Goal: Task Accomplishment & Management: Manage account settings

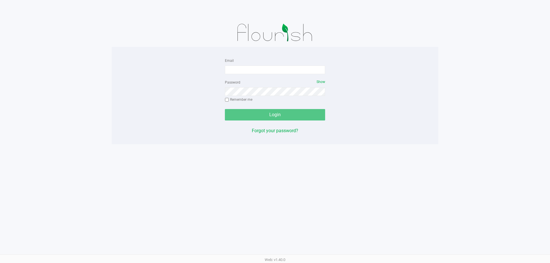
click at [251, 75] on form "Email Password Show Remember me Login" at bounding box center [275, 89] width 100 height 64
click at [250, 72] on input "Email" at bounding box center [275, 70] width 100 height 9
type input "[EMAIL_ADDRESS][DOMAIN_NAME]"
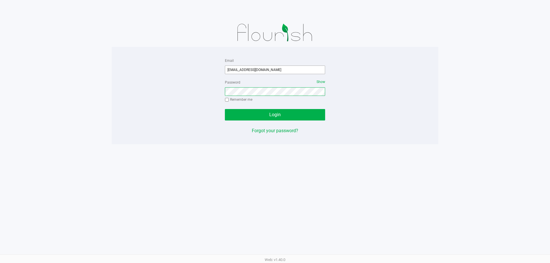
click at [225, 109] on button "Login" at bounding box center [275, 114] width 100 height 11
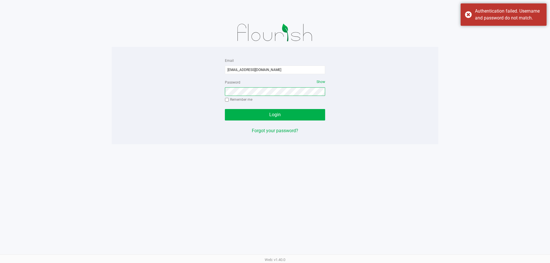
click at [225, 109] on button "Login" at bounding box center [275, 114] width 100 height 11
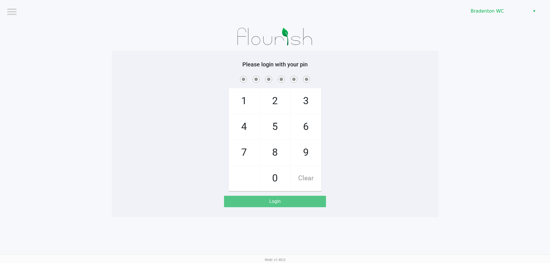
drag, startPoint x: 530, startPoint y: 164, endPoint x: 459, endPoint y: 64, distance: 122.6
click at [523, 156] on app-pos-login-wrapper "Logout Bradenton WC Please login with your pin 1 4 7 2 5 8 0 3 6 9 Clear Login" at bounding box center [275, 109] width 550 height 218
click at [488, 13] on span "Bradenton WC" at bounding box center [499, 11] width 56 height 7
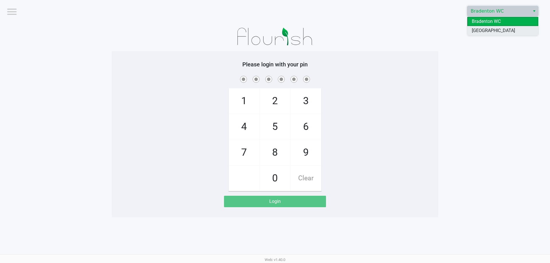
click at [484, 34] on span "[GEOGRAPHIC_DATA]" at bounding box center [493, 30] width 43 height 7
click at [379, 96] on div "1 4 7 2 5 8 0 3 6 9 Clear" at bounding box center [275, 133] width 327 height 117
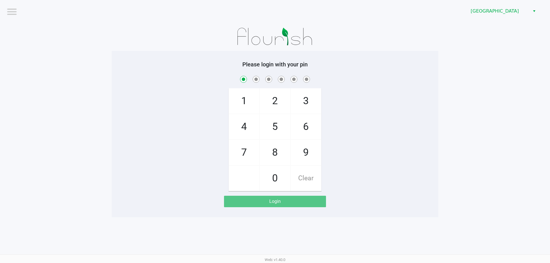
checkbox input "true"
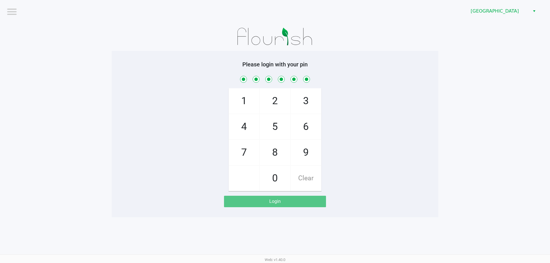
checkbox input "true"
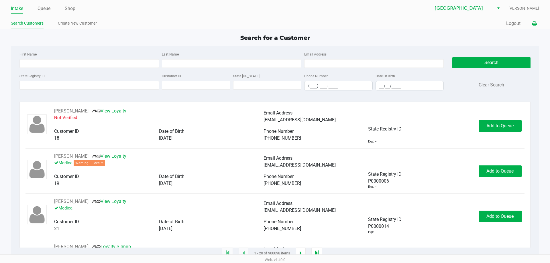
click at [532, 24] on icon at bounding box center [534, 24] width 5 height 4
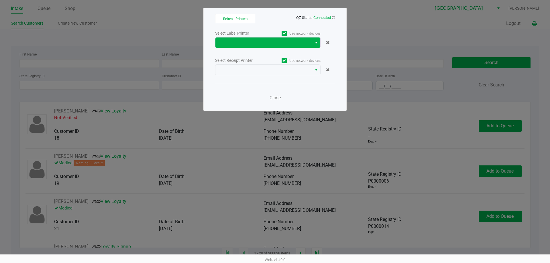
click at [314, 44] on button "Select" at bounding box center [316, 43] width 8 height 10
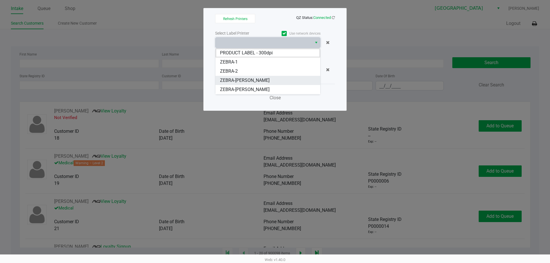
click at [267, 79] on li "ZEBRA-[PERSON_NAME]" at bounding box center [268, 80] width 105 height 9
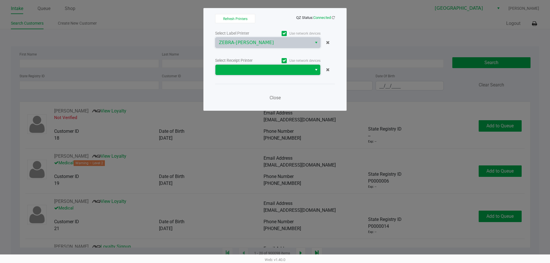
click at [282, 67] on span at bounding box center [264, 69] width 90 height 7
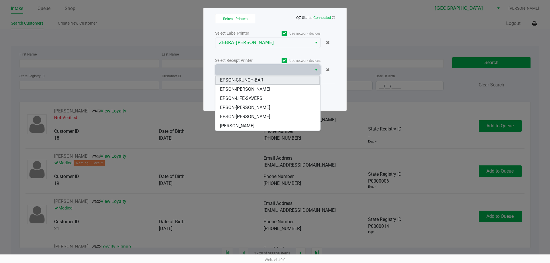
click at [277, 81] on li "EPSON-CRUNCH-BAR" at bounding box center [268, 80] width 105 height 9
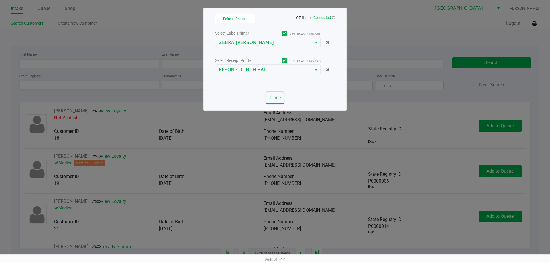
click at [275, 97] on span "Close" at bounding box center [275, 97] width 11 height 5
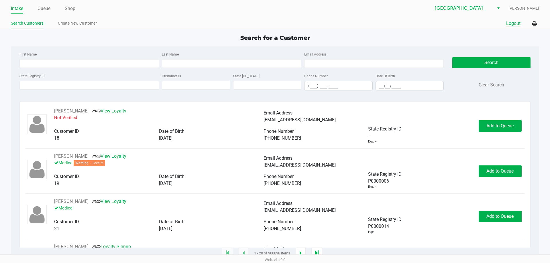
click at [520, 21] on button "Logout" at bounding box center [513, 23] width 14 height 7
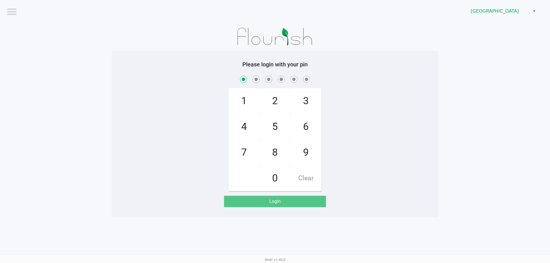
checkbox input "true"
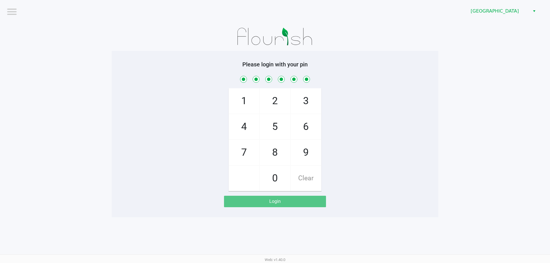
checkbox input "true"
checkbox input "false"
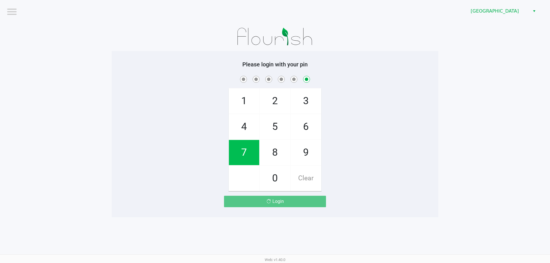
checkbox input "false"
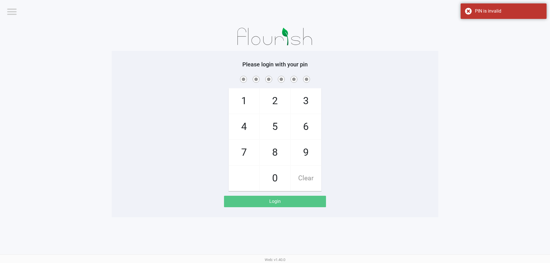
checkbox input "true"
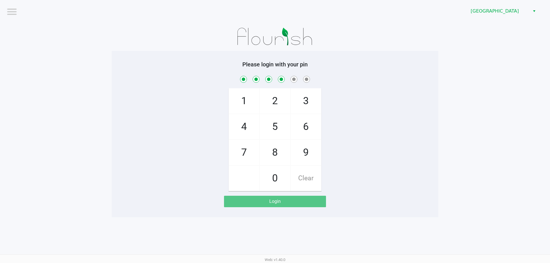
checkbox input "true"
checkbox input "false"
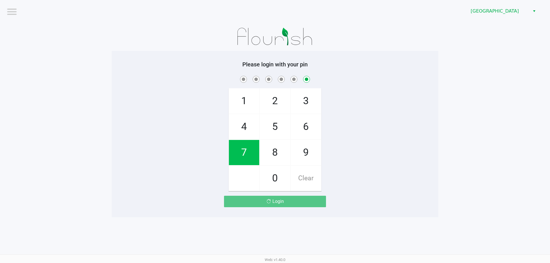
checkbox input "false"
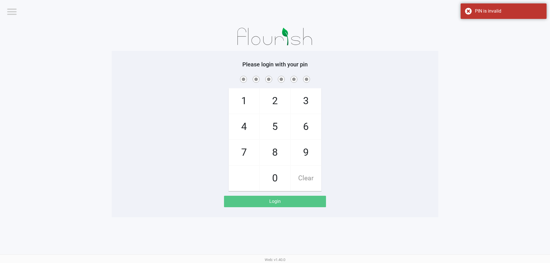
click at [279, 206] on div "Login" at bounding box center [275, 201] width 102 height 11
click at [279, 203] on div "Login" at bounding box center [275, 201] width 102 height 11
checkbox input "true"
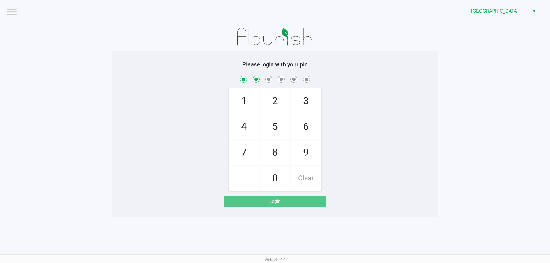
checkbox input "true"
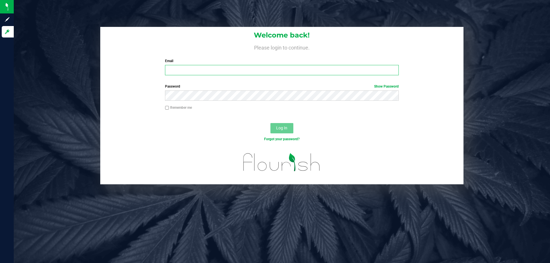
click at [186, 68] on input "Email" at bounding box center [282, 70] width 234 height 10
type input "cwarburton@liveparallel.com"
click at [283, 132] on button "Log In" at bounding box center [282, 128] width 23 height 10
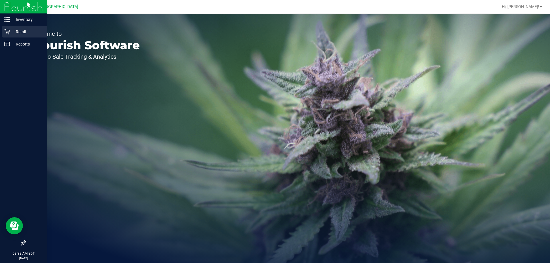
click at [26, 32] on p "Retail" at bounding box center [27, 31] width 34 height 7
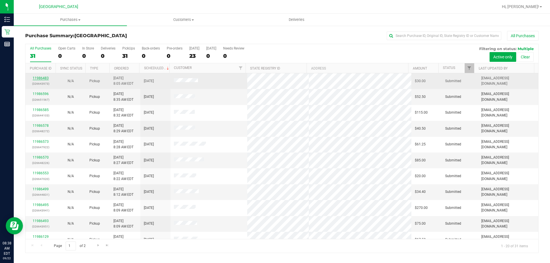
click at [42, 78] on link "11986483" at bounding box center [41, 78] width 16 height 4
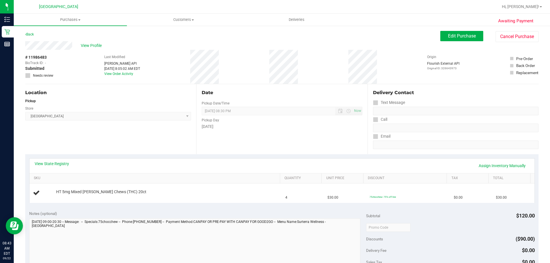
click at [103, 115] on span "North Port WC Select Store Bonita Springs WC Boynton Beach WC Bradenton WC Bran…" at bounding box center [108, 116] width 166 height 9
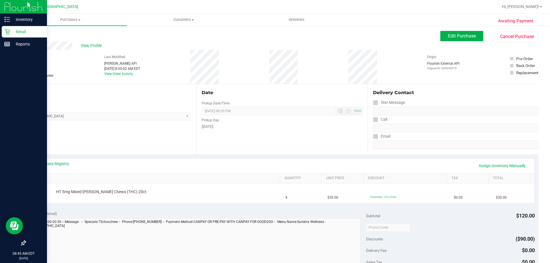
click at [16, 32] on p "Retail" at bounding box center [27, 31] width 34 height 7
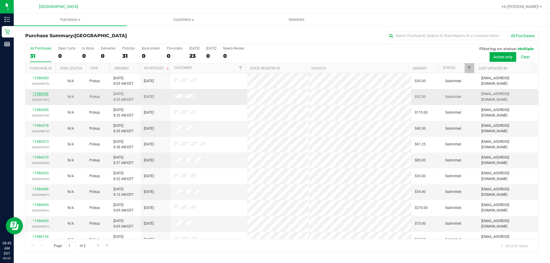
click at [37, 94] on link "11986596" at bounding box center [41, 94] width 16 height 4
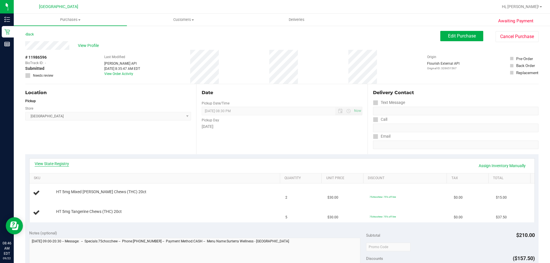
click at [57, 164] on link "View State Registry" at bounding box center [52, 164] width 34 height 6
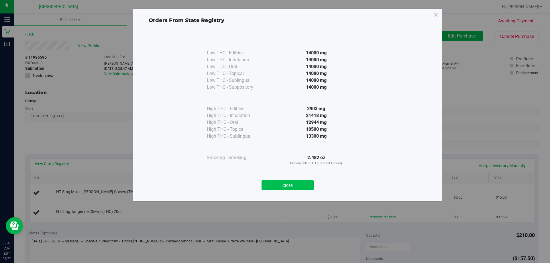
click at [279, 186] on button "Close" at bounding box center [288, 185] width 52 height 10
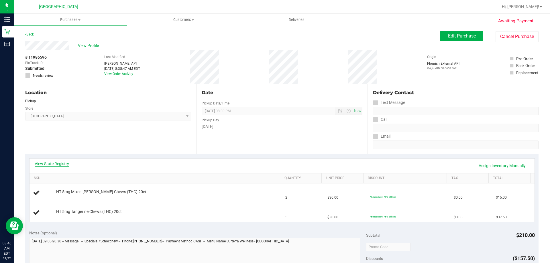
click at [47, 162] on link "View State Registry" at bounding box center [52, 164] width 34 height 6
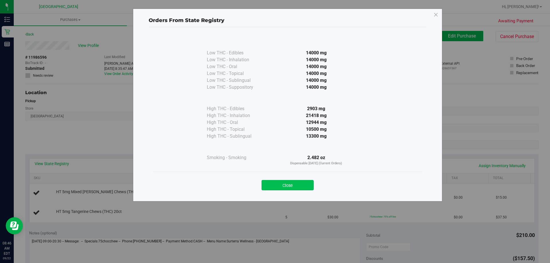
click at [285, 185] on button "Close" at bounding box center [288, 185] width 52 height 10
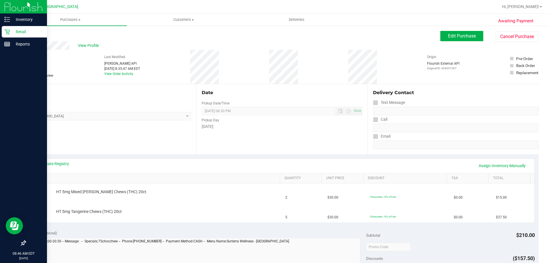
click at [18, 28] on div "Retail" at bounding box center [24, 31] width 45 height 11
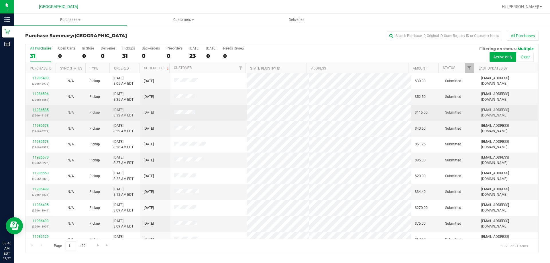
click at [39, 109] on link "11986585" at bounding box center [41, 110] width 16 height 4
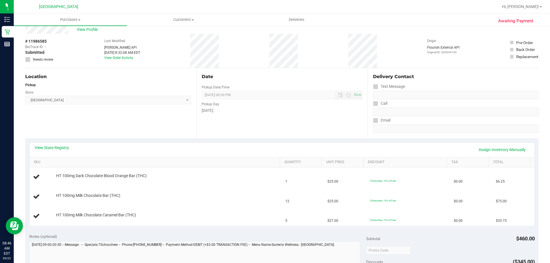
scroll to position [29, 0]
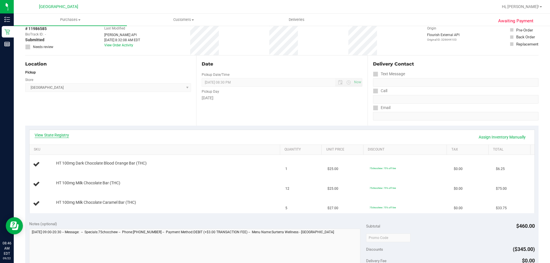
click at [59, 136] on link "View State Registry" at bounding box center [52, 135] width 34 height 6
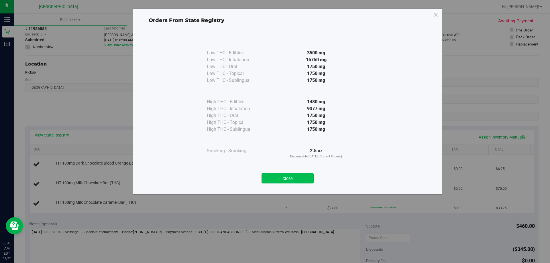
click at [291, 176] on button "Close" at bounding box center [288, 178] width 52 height 10
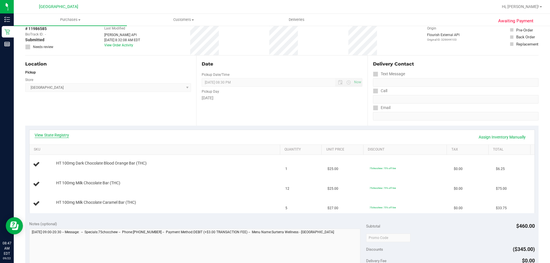
click at [64, 133] on link "View State Registry" at bounding box center [52, 135] width 34 height 6
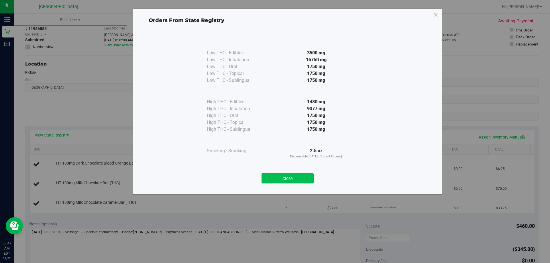
click at [288, 181] on button "Close" at bounding box center [288, 178] width 52 height 10
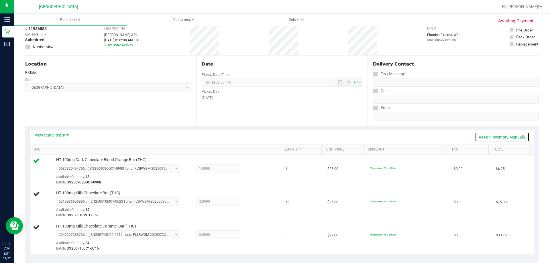
click at [496, 139] on link "Assign Inventory Manually" at bounding box center [502, 137] width 54 height 10
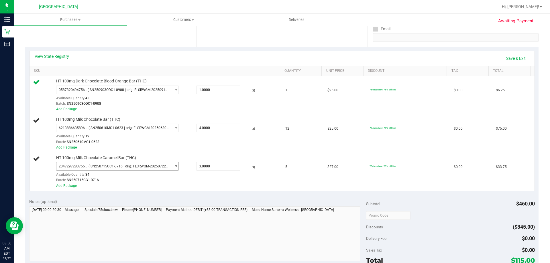
scroll to position [115, 0]
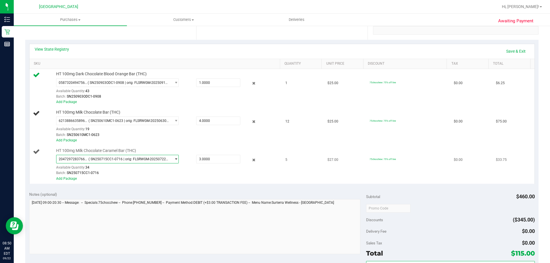
click at [175, 160] on span "select" at bounding box center [176, 159] width 4 height 5
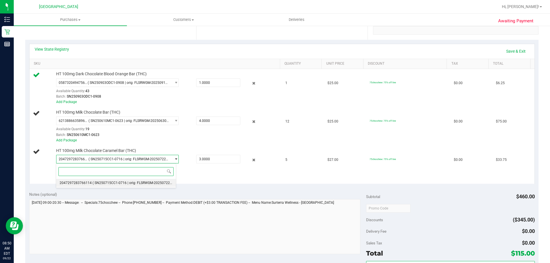
click at [155, 182] on span "( SN250715CC1-0716 | orig: FLSRWGM-20250722-284 )" at bounding box center [136, 183] width 86 height 4
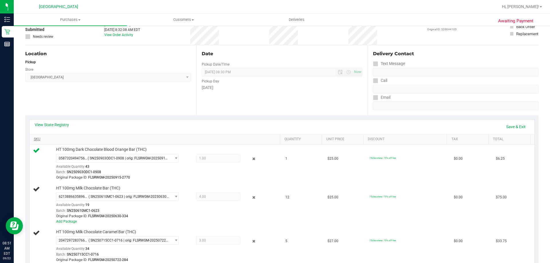
scroll to position [29, 0]
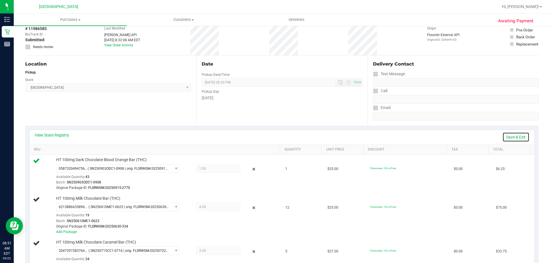
click at [504, 137] on link "Save & Exit" at bounding box center [516, 137] width 27 height 10
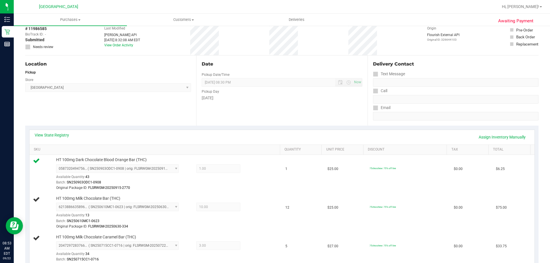
drag, startPoint x: 0, startPoint y: 68, endPoint x: 153, endPoint y: 108, distance: 158.0
click at [153, 108] on div "Location Pickup Store North Port WC Select Store Bonita Springs WC Boynton Beac…" at bounding box center [110, 91] width 171 height 70
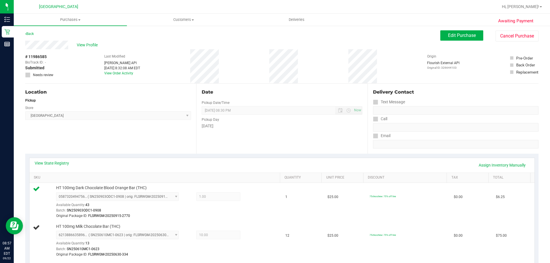
scroll to position [0, 0]
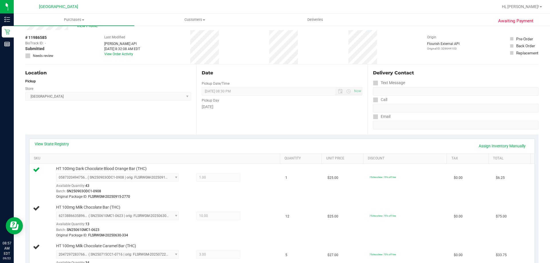
scroll to position [57, 0]
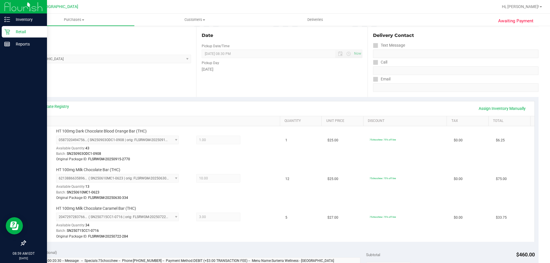
click at [16, 29] on p "Retail" at bounding box center [27, 31] width 34 height 7
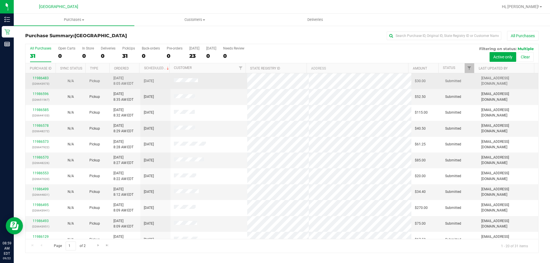
click at [42, 76] on div "11986483 (326643973)" at bounding box center [40, 81] width 23 height 11
click at [39, 79] on link "11986483" at bounding box center [41, 78] width 16 height 4
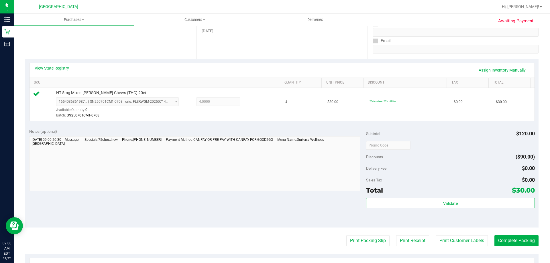
scroll to position [115, 0]
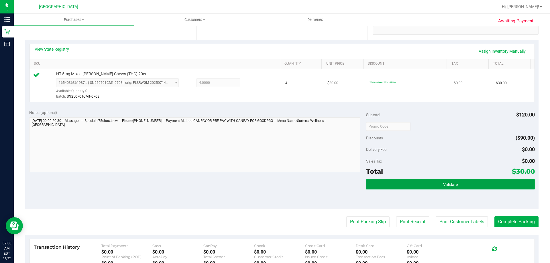
click at [455, 184] on button "Validate" at bounding box center [450, 184] width 169 height 10
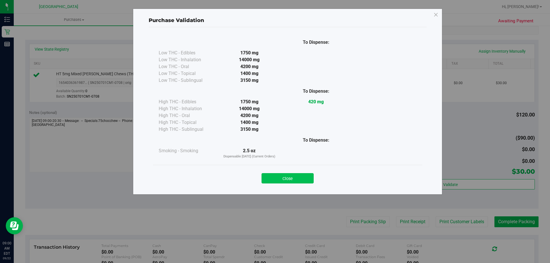
click at [295, 179] on button "Close" at bounding box center [288, 178] width 52 height 10
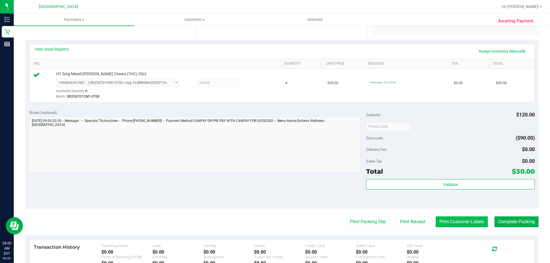
click at [453, 222] on purchase-details "Back Edit Purchase Cancel Purchase View Profile # 11986483 BioTrack ID: - Submi…" at bounding box center [282, 129] width 514 height 426
click at [444, 224] on button "Print Customer Labels" at bounding box center [462, 222] width 52 height 11
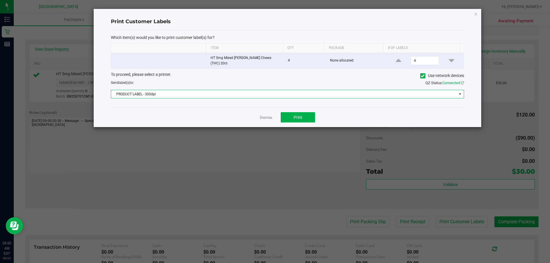
click at [462, 90] on span at bounding box center [460, 94] width 7 height 8
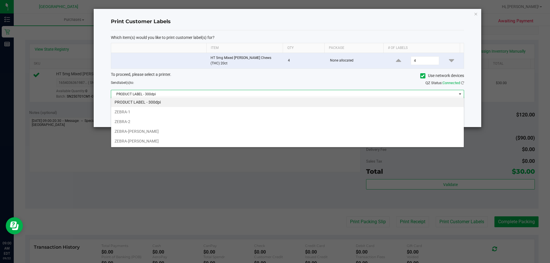
scroll to position [9, 353]
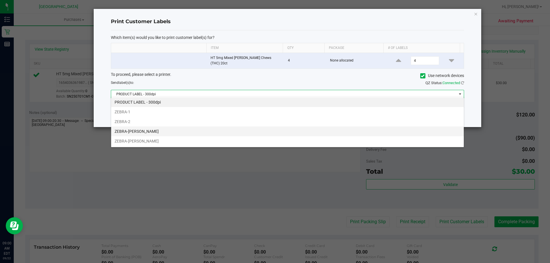
click at [136, 131] on li "ZEBRA-[PERSON_NAME]" at bounding box center [287, 132] width 353 height 10
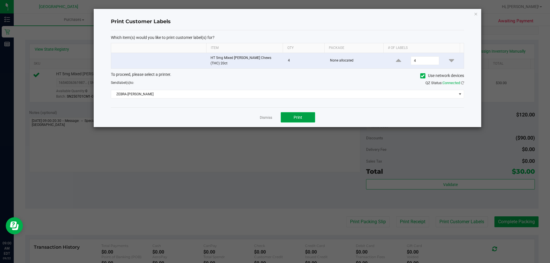
click at [298, 118] on button "Print" at bounding box center [298, 117] width 34 height 10
click at [267, 115] on link "Dismiss" at bounding box center [266, 117] width 12 height 5
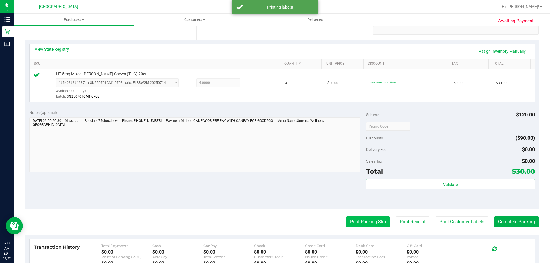
click at [359, 218] on button "Print Packing Slip" at bounding box center [367, 222] width 43 height 11
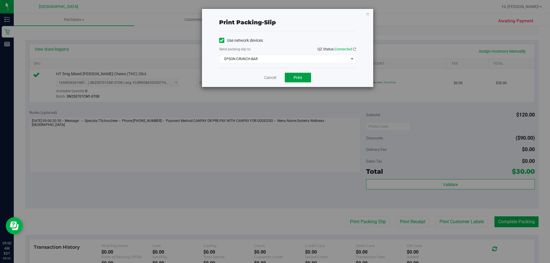
click at [294, 75] on span "Print" at bounding box center [298, 77] width 9 height 5
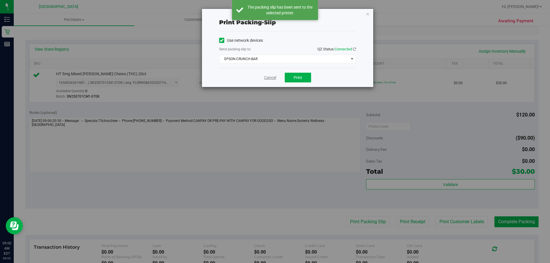
click at [267, 78] on link "Cancel" at bounding box center [270, 78] width 12 height 6
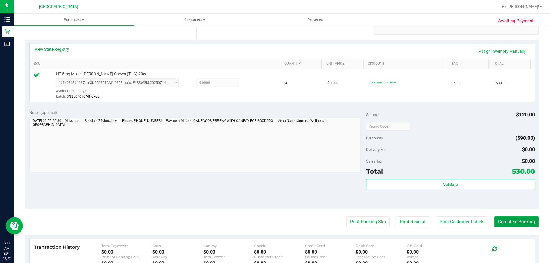
click at [505, 219] on button "Complete Packing" at bounding box center [517, 222] width 44 height 11
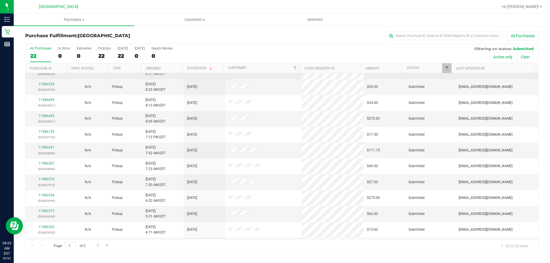
scroll to position [115, 0]
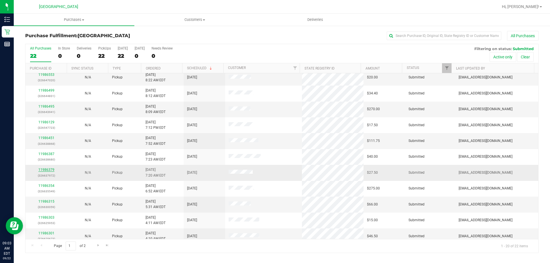
click at [49, 170] on link "11986379" at bounding box center [46, 170] width 16 height 4
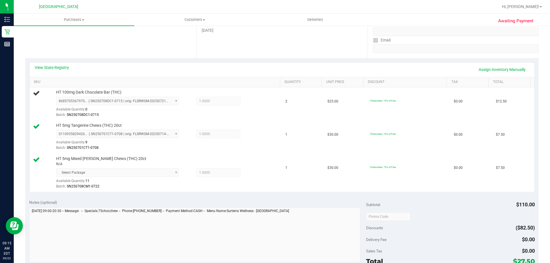
scroll to position [86, 0]
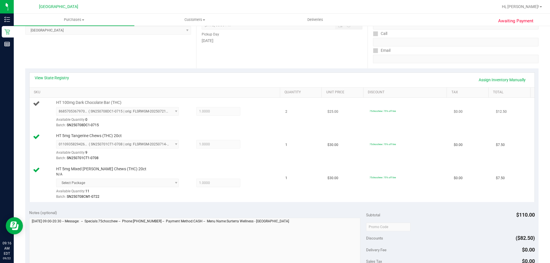
click at [291, 122] on td "2" at bounding box center [303, 114] width 42 height 33
click at [500, 80] on link "Assign Inventory Manually" at bounding box center [502, 80] width 54 height 10
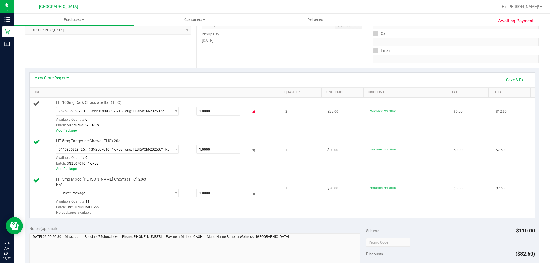
click at [251, 114] on icon at bounding box center [254, 112] width 6 height 7
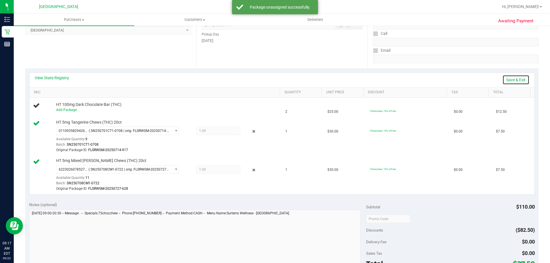
click at [511, 77] on link "Save & Exit" at bounding box center [516, 80] width 27 height 10
click at [508, 81] on link "Assign Inventory Manually" at bounding box center [502, 80] width 54 height 10
drag, startPoint x: 286, startPoint y: 38, endPoint x: 520, endPoint y: 93, distance: 241.1
click at [520, 93] on link "Total" at bounding box center [510, 92] width 35 height 5
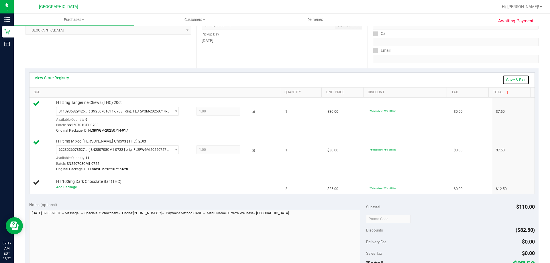
click at [503, 79] on link "Save & Exit" at bounding box center [516, 80] width 27 height 10
click at [514, 78] on link "Save & Exit" at bounding box center [516, 80] width 27 height 10
click at [504, 77] on link "Assign Inventory Manually" at bounding box center [502, 80] width 54 height 10
click at [68, 188] on link "Add Package" at bounding box center [66, 187] width 21 height 4
click at [126, 187] on span "Select Package" at bounding box center [113, 189] width 115 height 8
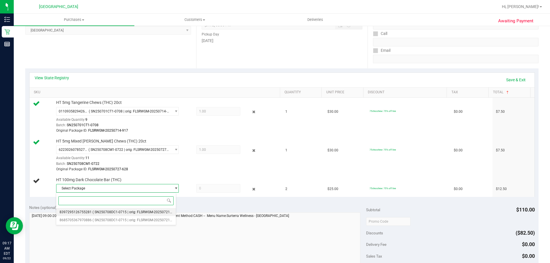
click at [138, 212] on span "( SN250708DC1-0715 | orig: FLSRWGM-20250721-269 )" at bounding box center [136, 212] width 86 height 4
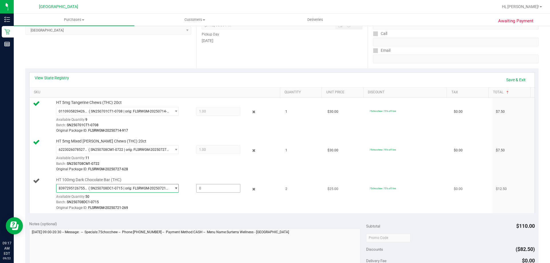
click at [202, 185] on span at bounding box center [218, 188] width 44 height 9
type input "1"
type input "1.0000"
click at [391, 215] on div "View State Registry Save & Exit SKU Quantity Unit Price Discount Tax Total HT 5…" at bounding box center [282, 142] width 514 height 149
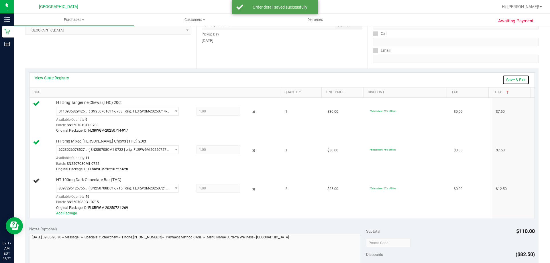
click at [514, 76] on link "Save & Exit" at bounding box center [516, 80] width 27 height 10
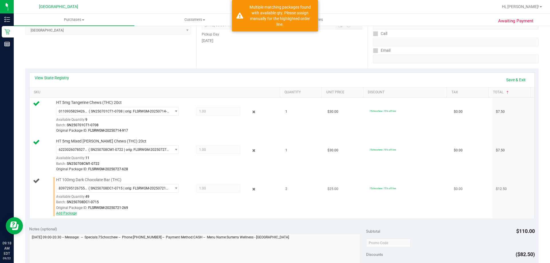
click at [75, 212] on link "Add Package" at bounding box center [66, 213] width 21 height 4
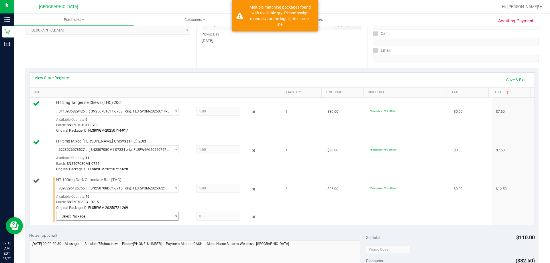
click at [149, 215] on span "Select Package" at bounding box center [113, 217] width 115 height 8
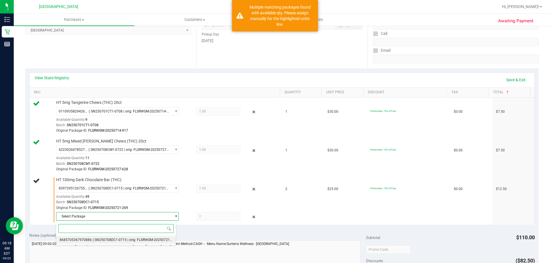
click at [146, 242] on span "( SN250708DC1-0715 | orig: FLSRWGM-20250721-238 )" at bounding box center [136, 240] width 86 height 4
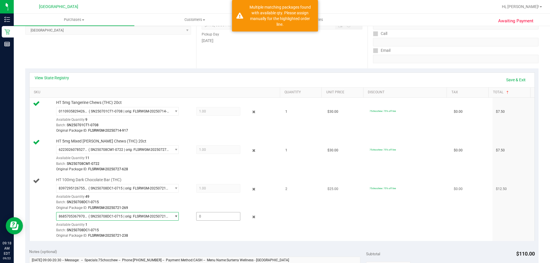
click at [207, 215] on span at bounding box center [218, 216] width 44 height 9
type input "1"
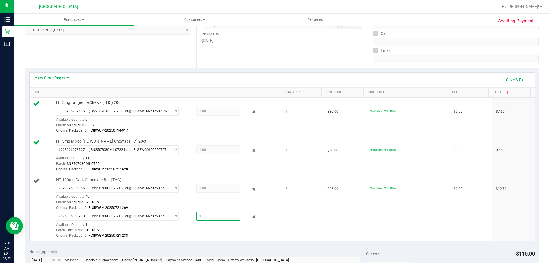
type input "1.0000"
click at [383, 209] on td "75chocchew: 75% off line" at bounding box center [408, 208] width 84 height 66
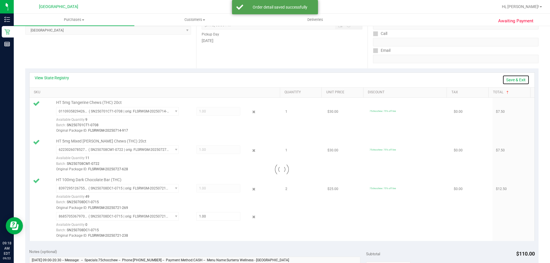
click at [514, 78] on link "Save & Exit" at bounding box center [516, 80] width 27 height 10
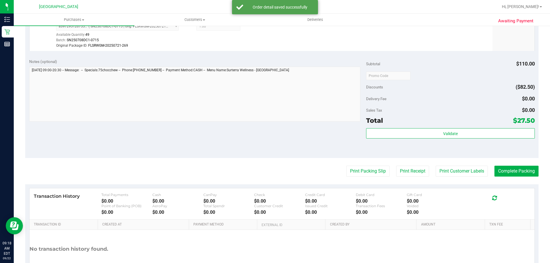
scroll to position [287, 0]
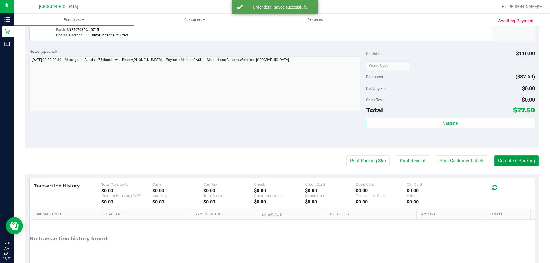
click at [518, 161] on button "Complete Packing" at bounding box center [517, 161] width 44 height 11
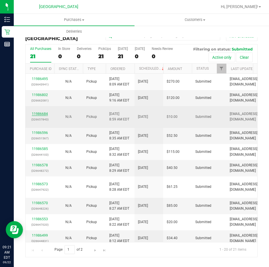
click at [41, 113] on link "11986684" at bounding box center [40, 114] width 16 height 4
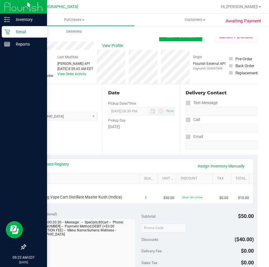
click at [17, 31] on p "Retail" at bounding box center [27, 31] width 34 height 7
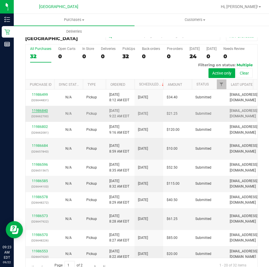
click at [41, 110] on link "11986840" at bounding box center [40, 111] width 16 height 4
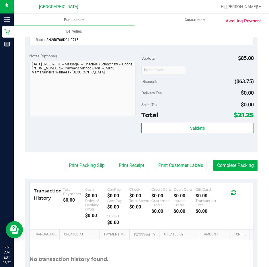
scroll to position [287, 0]
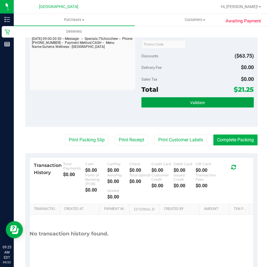
click at [180, 106] on button "Validate" at bounding box center [197, 102] width 112 height 10
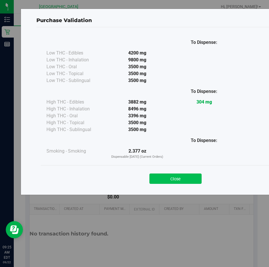
click at [165, 175] on button "Close" at bounding box center [175, 178] width 52 height 10
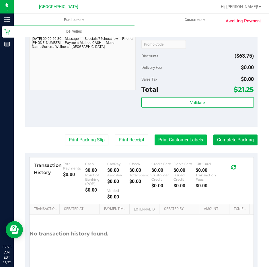
click at [181, 145] on button "Print Customer Labels" at bounding box center [180, 139] width 52 height 11
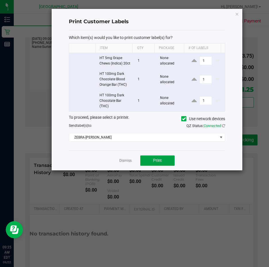
click at [163, 164] on button "Print" at bounding box center [157, 160] width 34 height 10
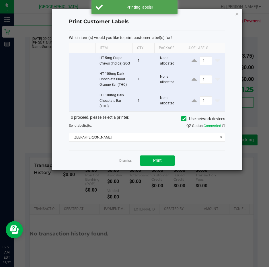
click at [124, 163] on link "Dismiss" at bounding box center [125, 160] width 12 height 5
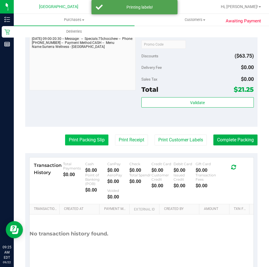
click at [79, 145] on button "Print Packing Slip" at bounding box center [86, 139] width 43 height 11
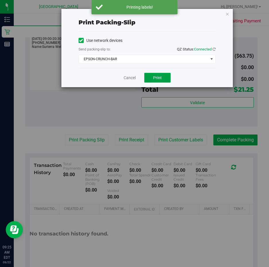
click at [155, 79] on span "Print" at bounding box center [157, 77] width 9 height 5
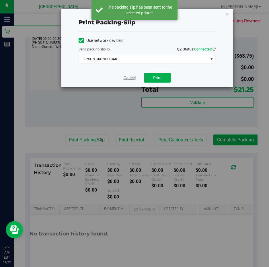
click at [132, 76] on link "Cancel" at bounding box center [130, 78] width 12 height 6
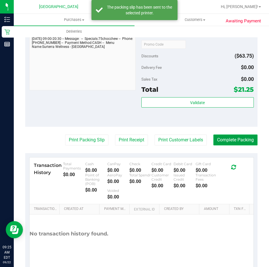
click at [220, 144] on button "Complete Packing" at bounding box center [235, 139] width 44 height 11
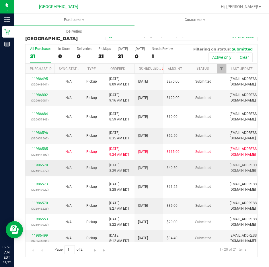
click at [41, 163] on link "11986578" at bounding box center [40, 165] width 16 height 4
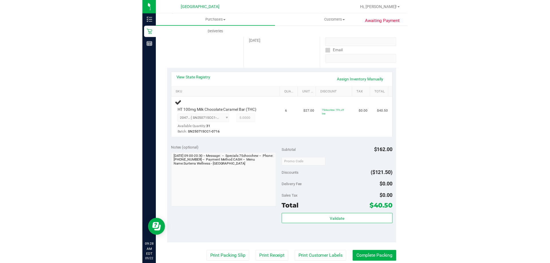
scroll to position [86, 0]
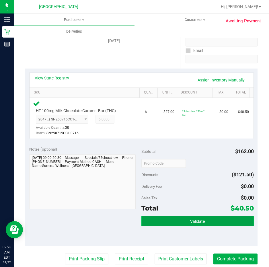
click at [176, 218] on button "Validate" at bounding box center [197, 221] width 112 height 10
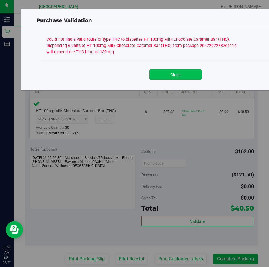
click at [171, 77] on button "Close" at bounding box center [175, 74] width 52 height 10
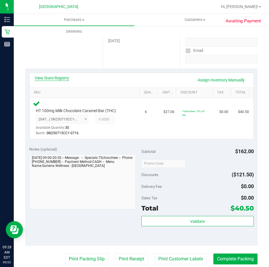
click at [54, 77] on link "View State Registry" at bounding box center [52, 78] width 34 height 6
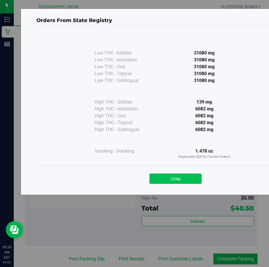
click at [178, 180] on button "Close" at bounding box center [175, 178] width 52 height 10
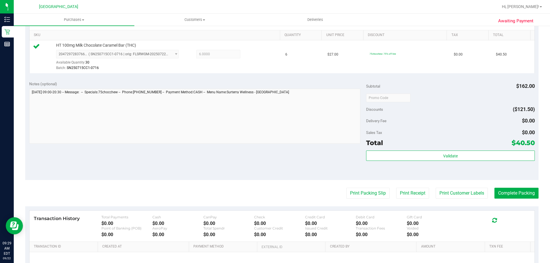
scroll to position [57, 0]
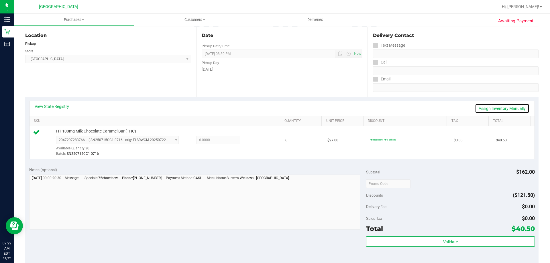
click at [499, 109] on link "Assign Inventory Manually" at bounding box center [502, 109] width 54 height 10
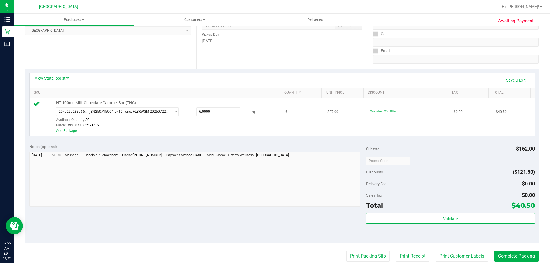
scroll to position [86, 0]
click at [251, 111] on icon at bounding box center [254, 112] width 6 height 7
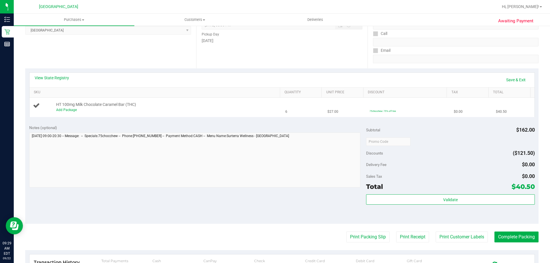
click at [285, 112] on td "6" at bounding box center [303, 107] width 42 height 19
click at [517, 79] on link "Save & Exit" at bounding box center [516, 80] width 27 height 10
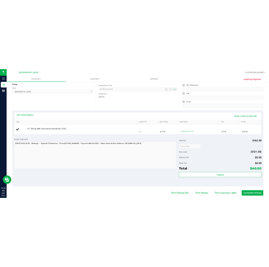
scroll to position [57, 0]
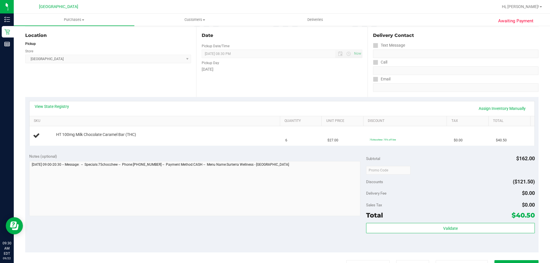
click at [292, 82] on div "Date Pickup Date/Time 09/22/2025 Now 09/22/2025 08:30 PM Now Pickup Day Monday" at bounding box center [281, 62] width 171 height 70
click at [478, 107] on link "Assign Inventory Manually" at bounding box center [502, 109] width 54 height 10
click at [282, 144] on td "6" at bounding box center [303, 135] width 42 height 19
click at [514, 109] on link "Save & Exit" at bounding box center [516, 109] width 27 height 10
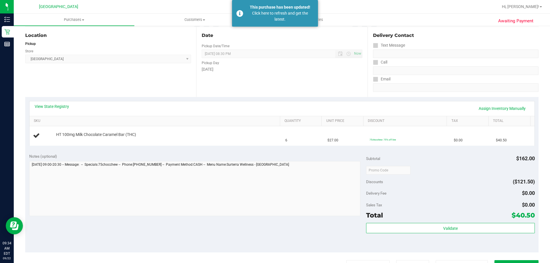
click at [134, 72] on div "Location Pickup Store North Port WC Select Store Bonita Springs WC Boynton Beac…" at bounding box center [110, 62] width 171 height 70
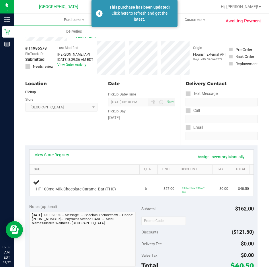
scroll to position [0, 0]
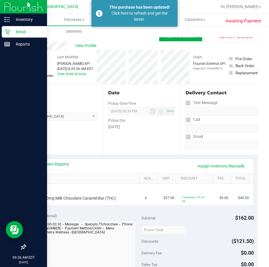
click at [20, 30] on p "Retail" at bounding box center [27, 31] width 34 height 7
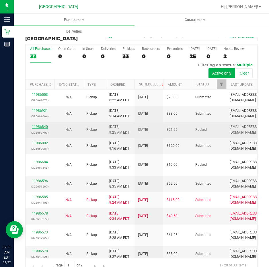
click at [42, 127] on link "11986840" at bounding box center [40, 127] width 16 height 4
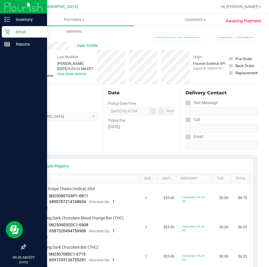
click at [25, 32] on p "Retail" at bounding box center [27, 31] width 34 height 7
